Goal: Task Accomplishment & Management: Complete application form

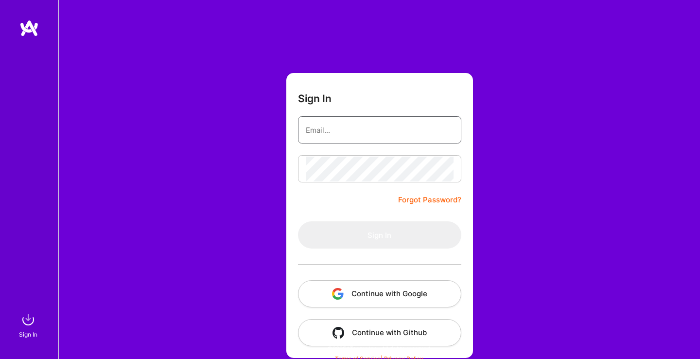
type input "kellykeith@hotmail.com"
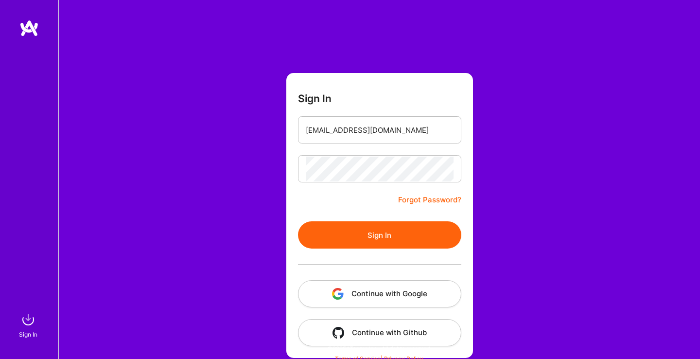
click at [353, 234] on button "Sign In" at bounding box center [379, 234] width 163 height 27
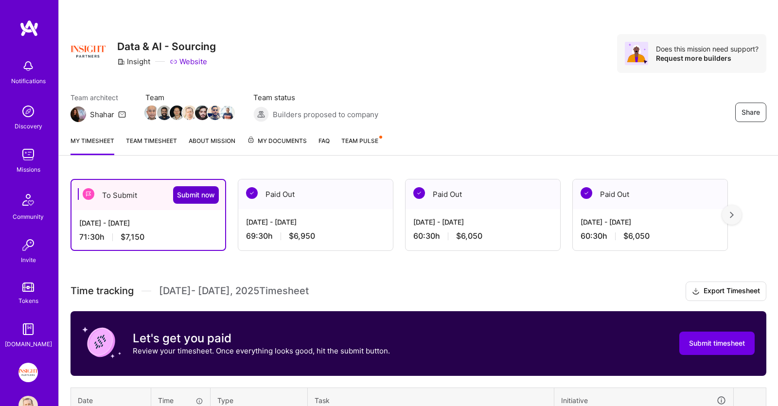
click at [187, 193] on span "Submit now" at bounding box center [196, 195] width 38 height 10
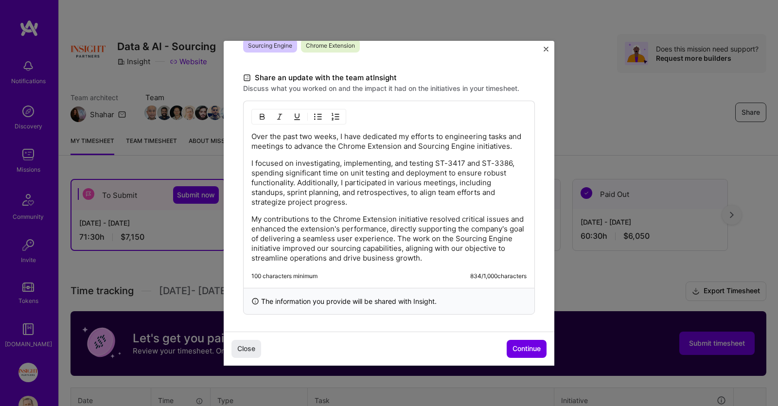
scroll to position [274, 0]
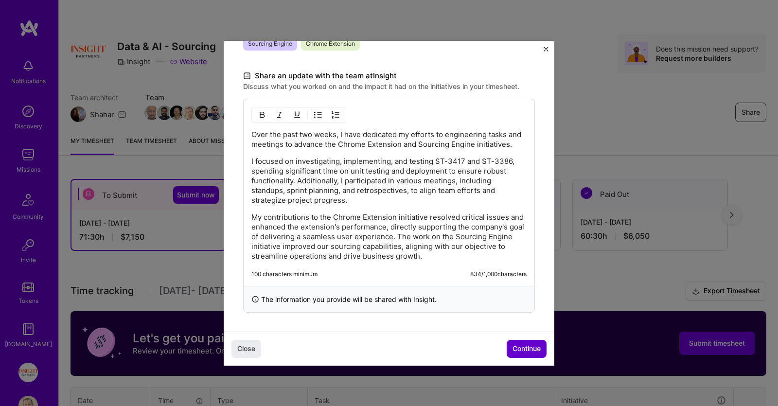
click at [527, 348] on span "Continue" at bounding box center [526, 349] width 28 height 10
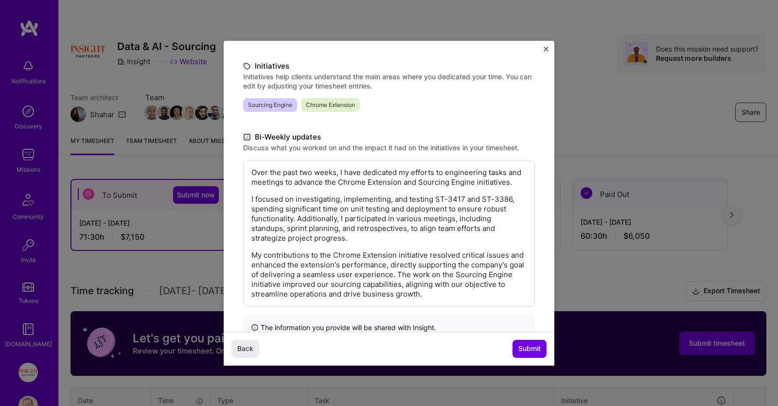
scroll to position [143, 0]
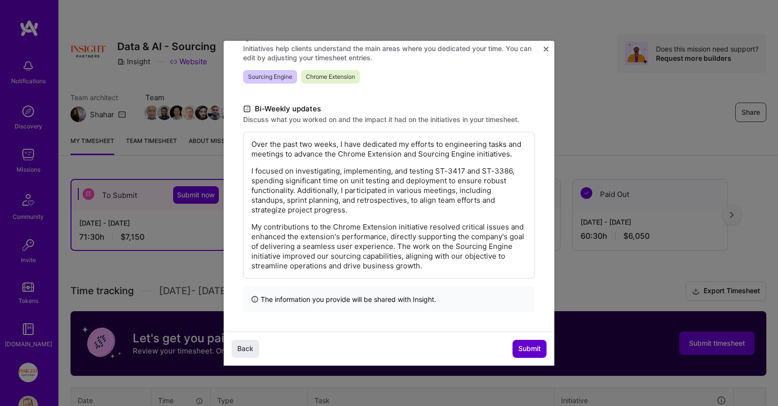
click at [525, 347] on span "Submit" at bounding box center [529, 349] width 22 height 10
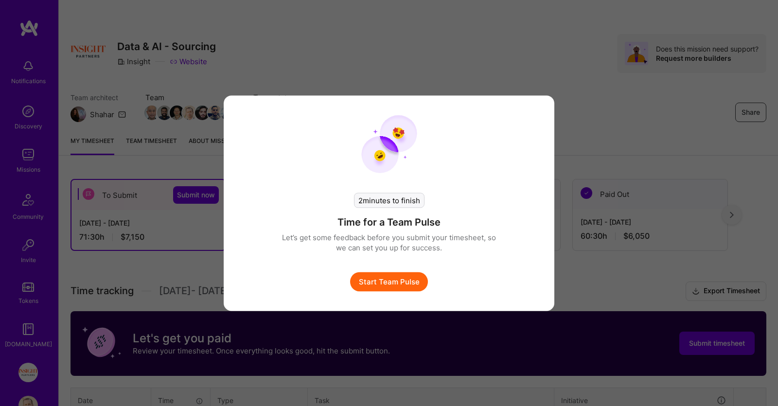
click at [380, 283] on button "Start Team Pulse" at bounding box center [389, 281] width 78 height 19
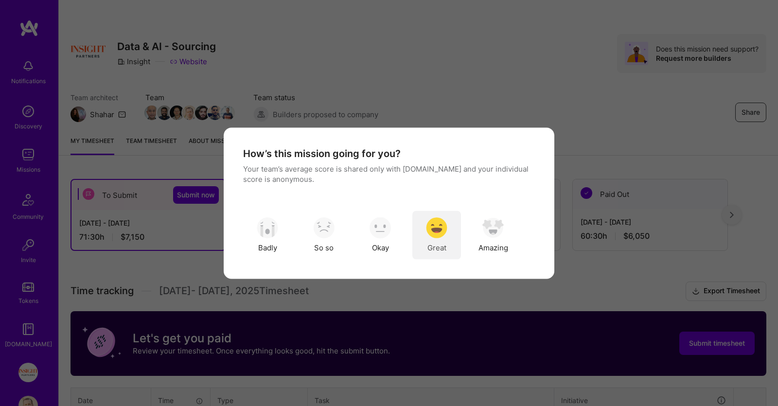
click at [431, 222] on img "modal" at bounding box center [436, 227] width 21 height 21
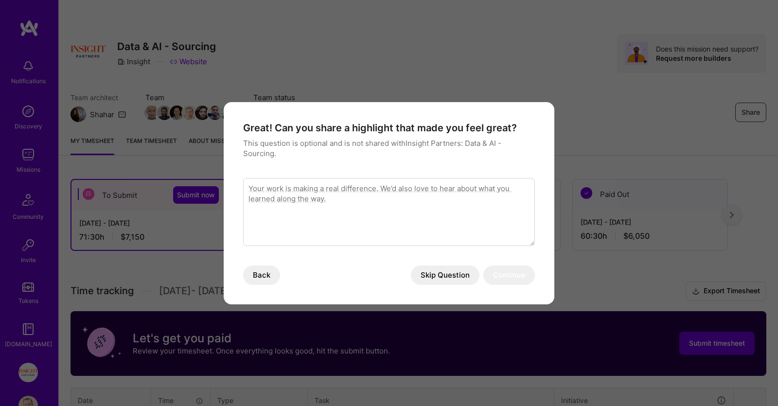
click at [444, 274] on button "Skip Question" at bounding box center [445, 274] width 69 height 19
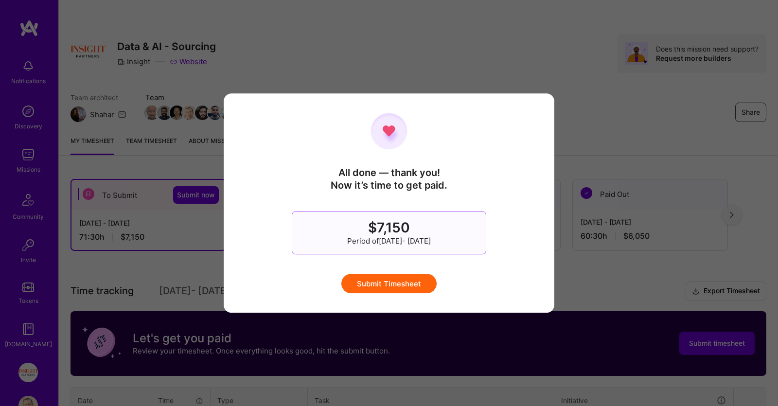
click at [391, 280] on button "Submit Timesheet" at bounding box center [388, 283] width 95 height 19
